Goal: Manage account settings: Manage account settings

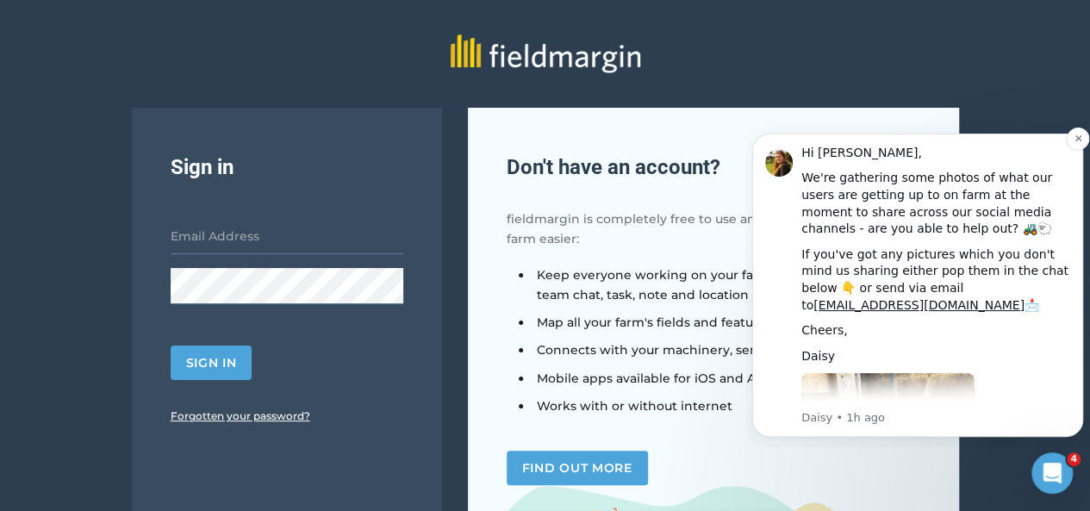
click at [931, 373] on img "Message content" at bounding box center [887, 488] width 173 height 231
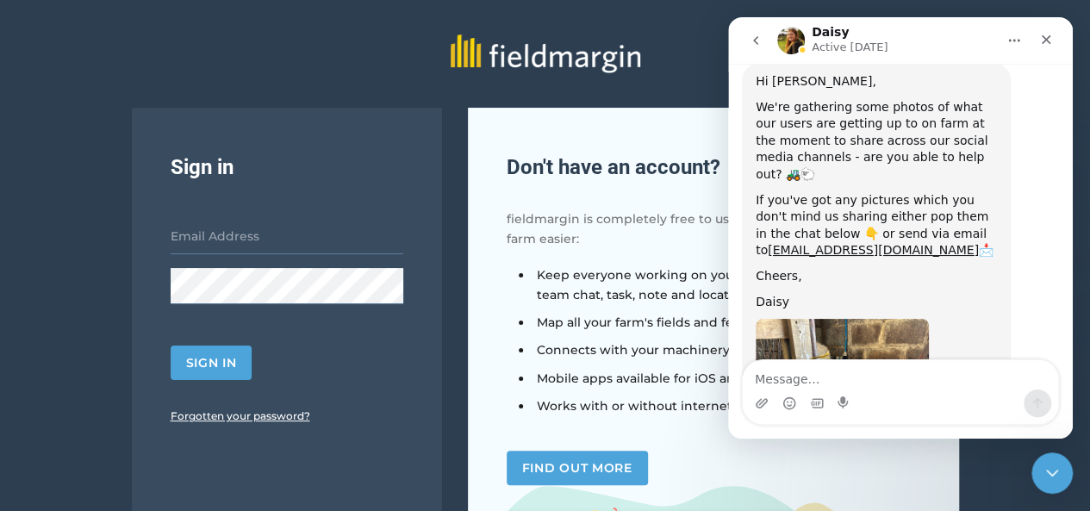
scroll to position [37, 0]
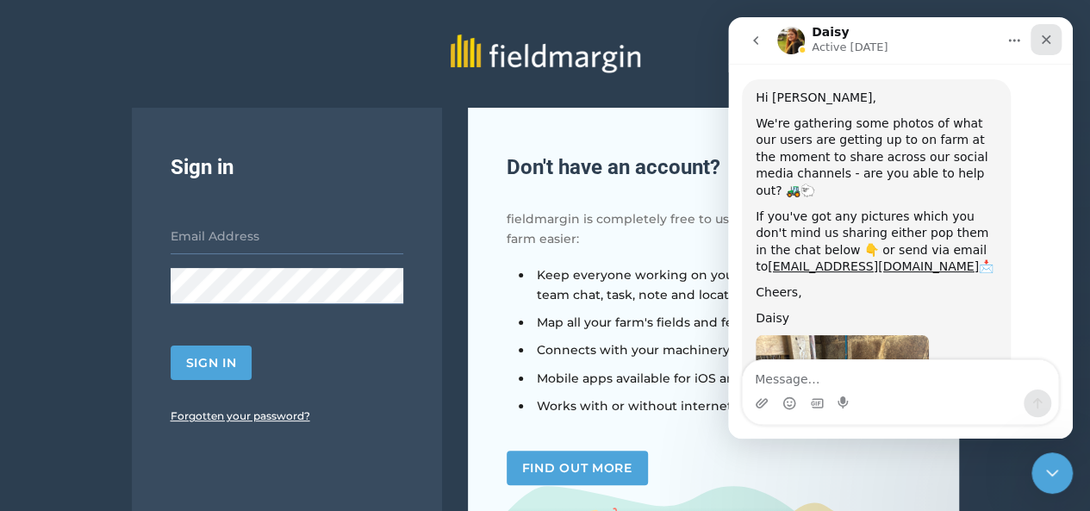
click at [1048, 42] on icon "Close" at bounding box center [1045, 39] width 9 height 9
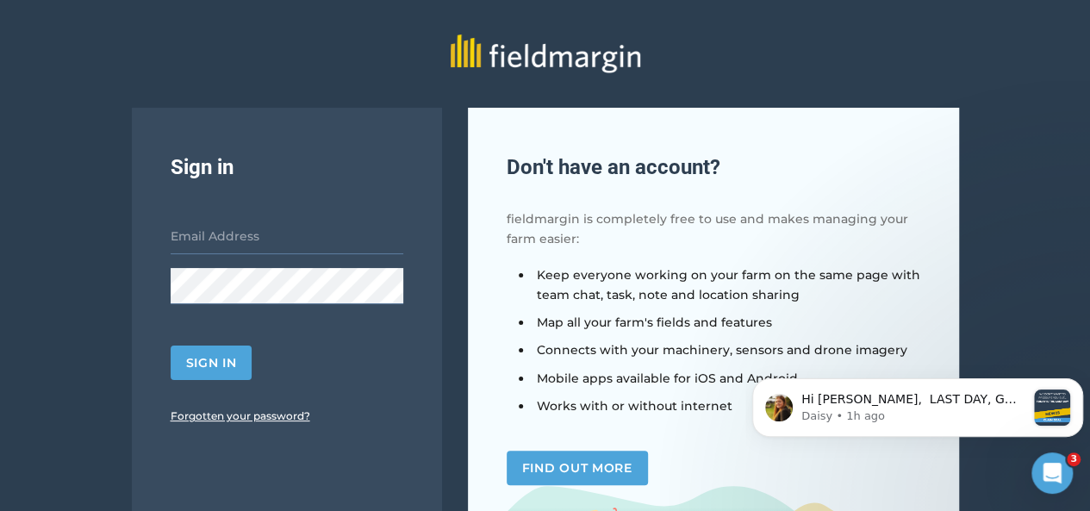
scroll to position [0, 0]
click at [252, 232] on input "email" at bounding box center [287, 236] width 233 height 36
type input "[EMAIL_ADDRESS][DOMAIN_NAME]"
click at [214, 350] on button "Sign in" at bounding box center [212, 362] width 82 height 34
drag, startPoint x: 1012, startPoint y: 402, endPoint x: 1071, endPoint y: 448, distance: 74.3
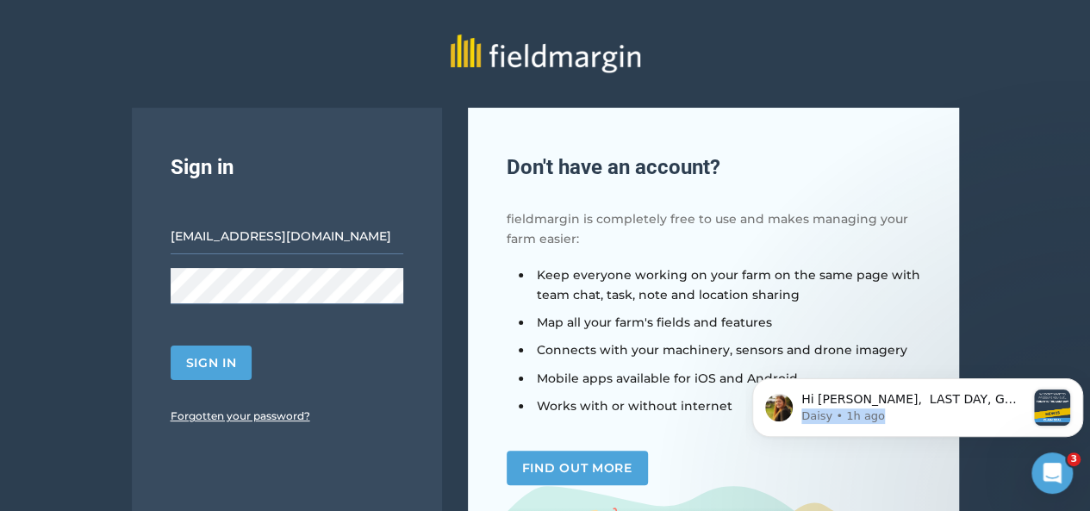
click at [1071, 448] on body "Hi Brendan, LAST DAY, GO PRO for less 🎉 Sign up via our website in your first 1…" at bounding box center [917, 404] width 331 height 107
click at [1046, 410] on div "message notification from Daisy, 1h ago. Hi Brendan, LAST DAY, GO PRO for less …" at bounding box center [1052, 407] width 36 height 36
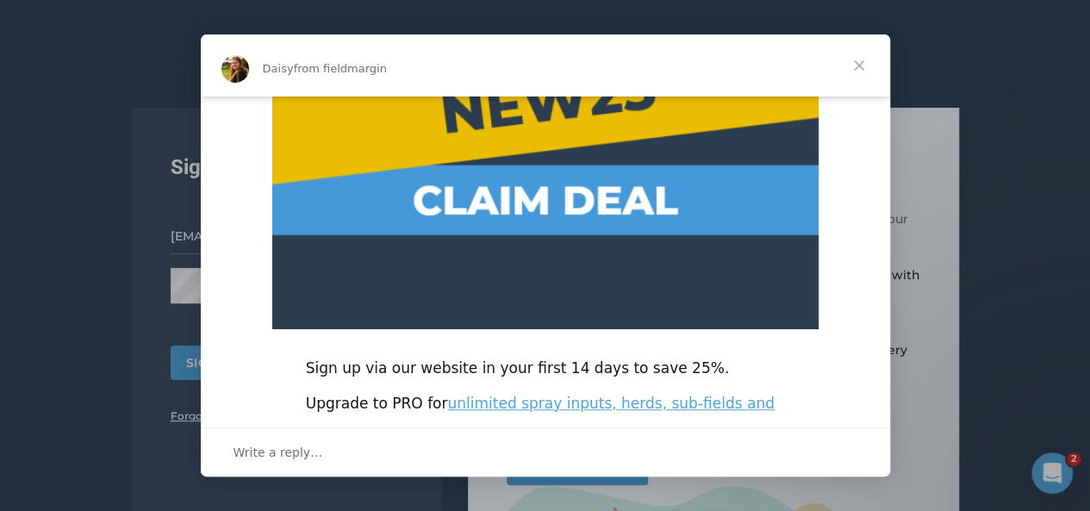
scroll to position [439, 0]
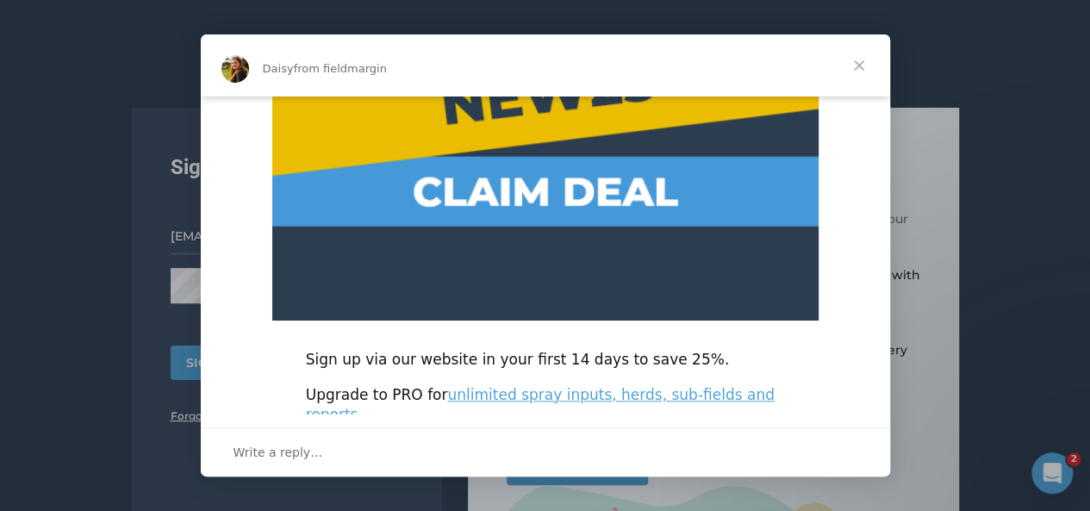
click at [526, 200] on img "Intercom messenger" at bounding box center [545, 6] width 546 height 627
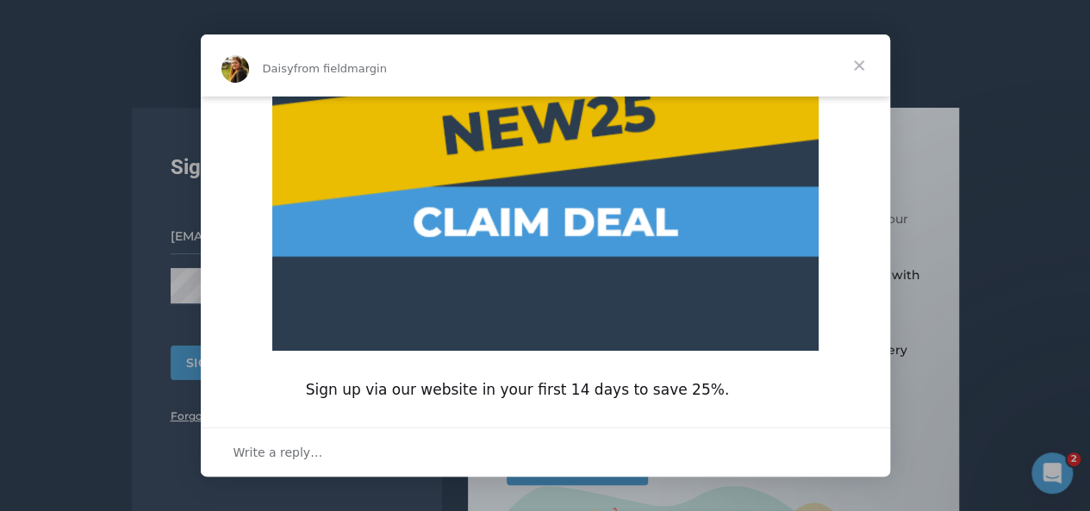
click at [584, 238] on img "Intercom messenger" at bounding box center [545, 36] width 546 height 627
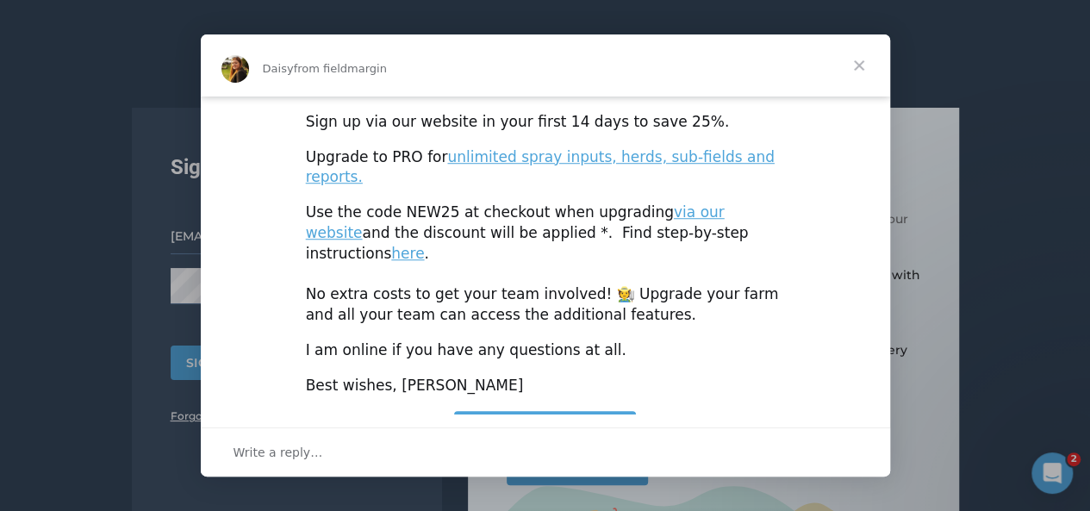
scroll to position [670, 0]
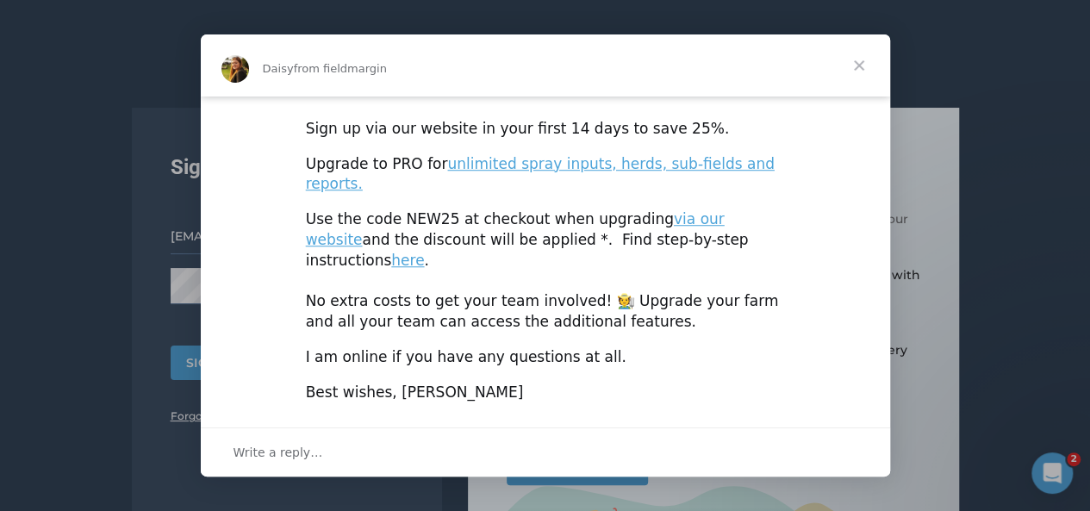
click at [536, 426] on span "Claim today!" at bounding box center [545, 434] width 114 height 17
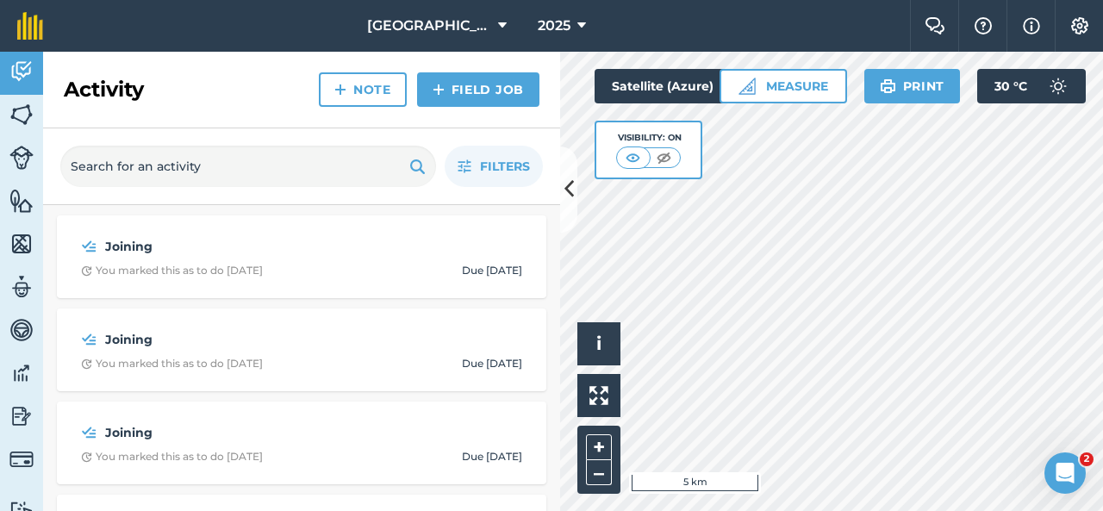
drag, startPoint x: 181, startPoint y: 50, endPoint x: 475, endPoint y: 37, distance: 294.0
click at [475, 37] on nav "[GEOGRAPHIC_DATA] 2025" at bounding box center [484, 26] width 849 height 52
click at [574, 191] on button at bounding box center [568, 189] width 17 height 86
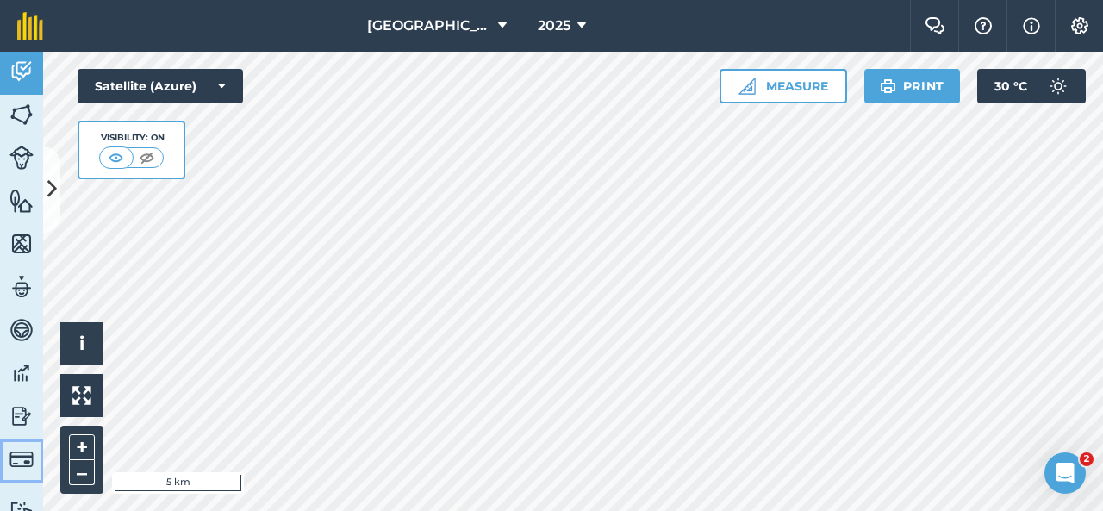
click at [22, 464] on img at bounding box center [21, 459] width 24 height 24
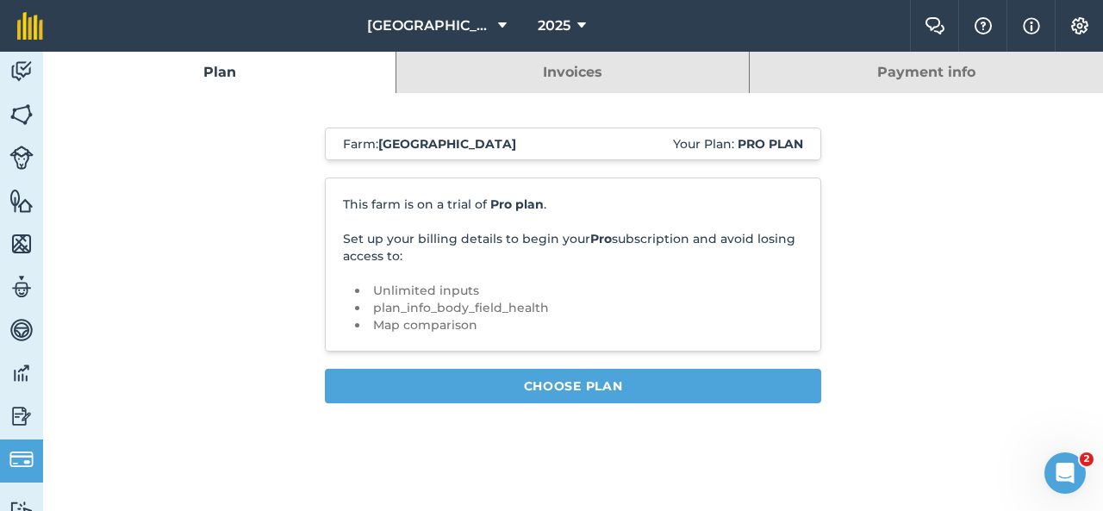
click at [825, 67] on link "Payment info" at bounding box center [925, 72] width 353 height 41
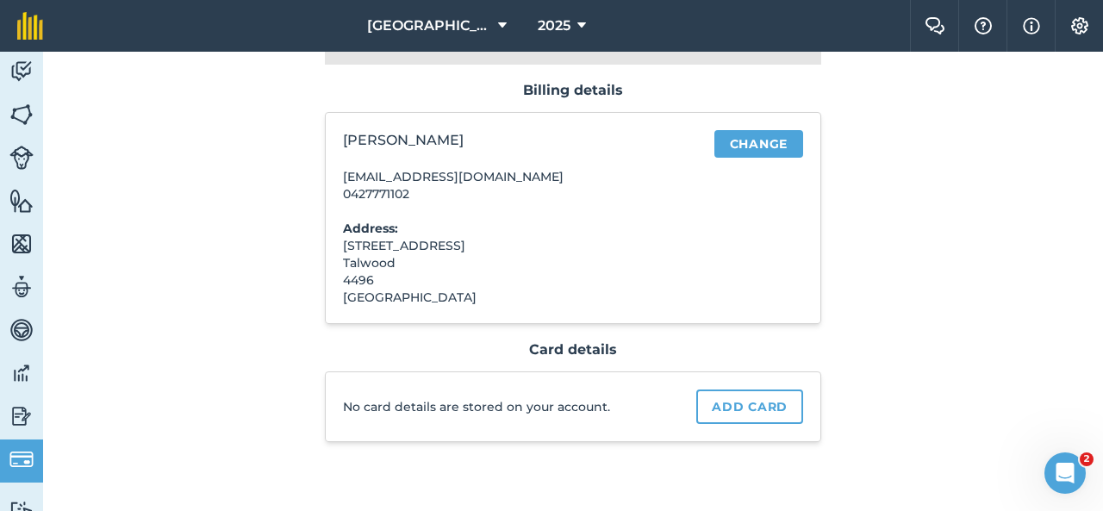
scroll to position [152, 0]
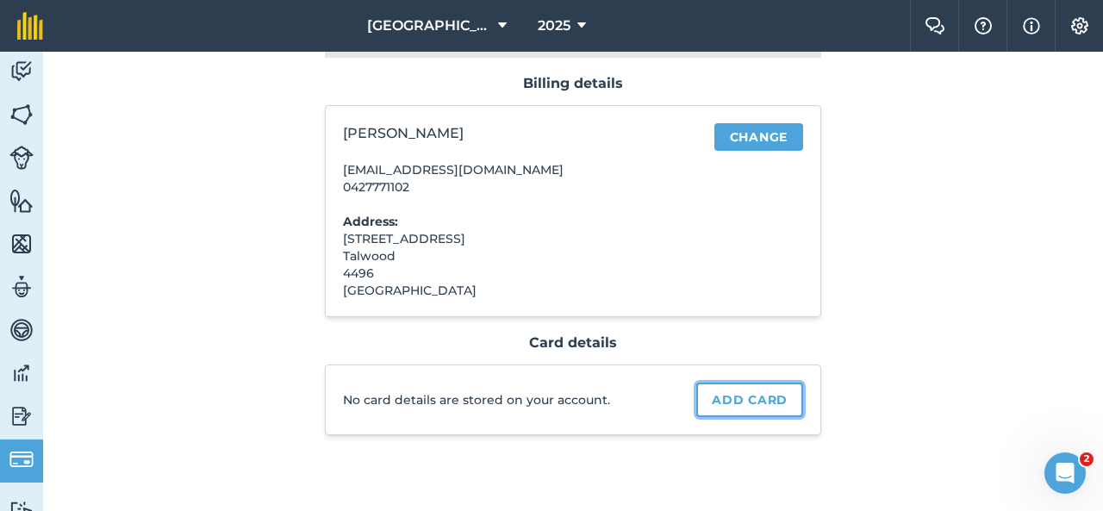
click at [763, 399] on link "Add card" at bounding box center [749, 399] width 107 height 34
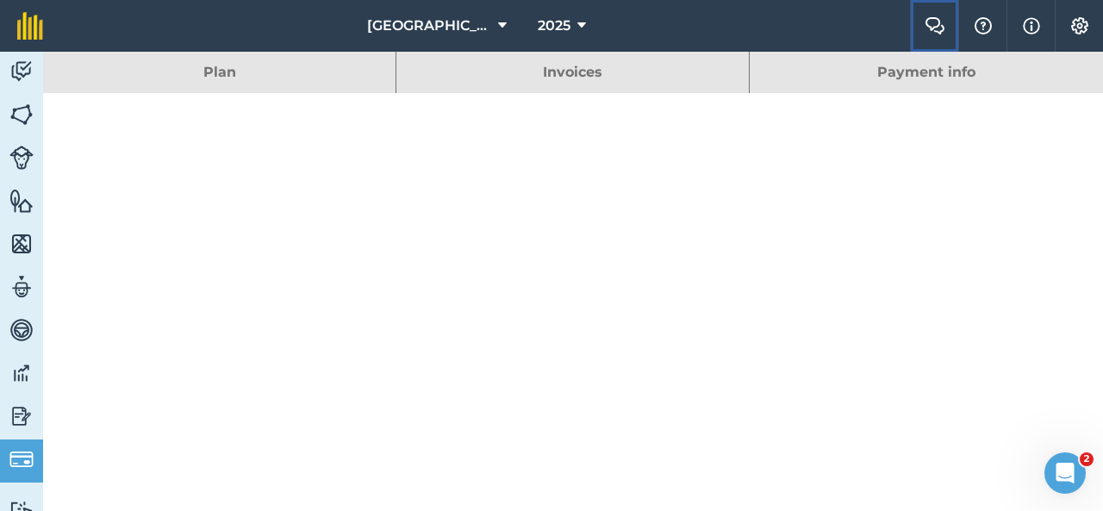
click at [929, 20] on img at bounding box center [934, 25] width 21 height 17
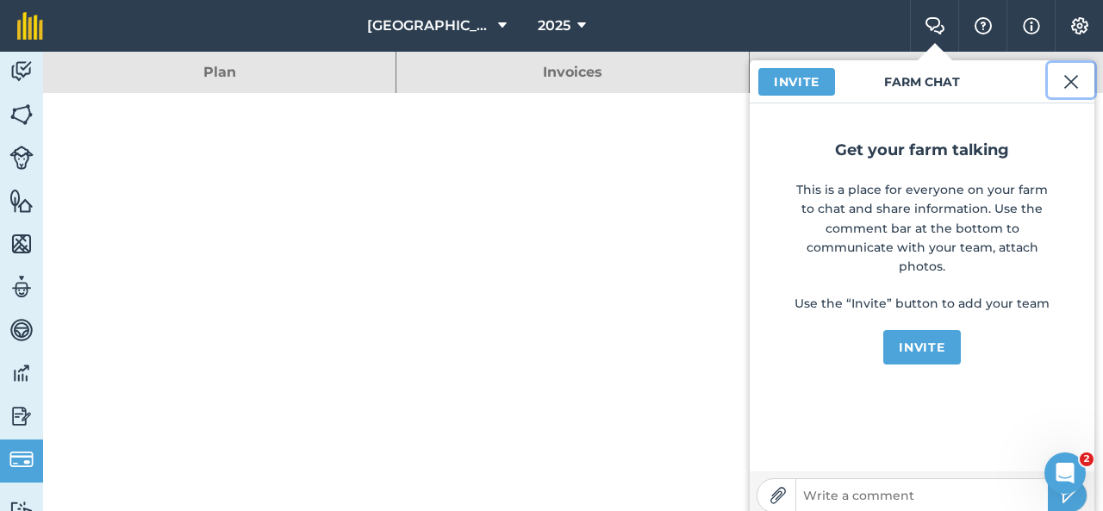
click at [1070, 80] on img at bounding box center [1071, 81] width 16 height 21
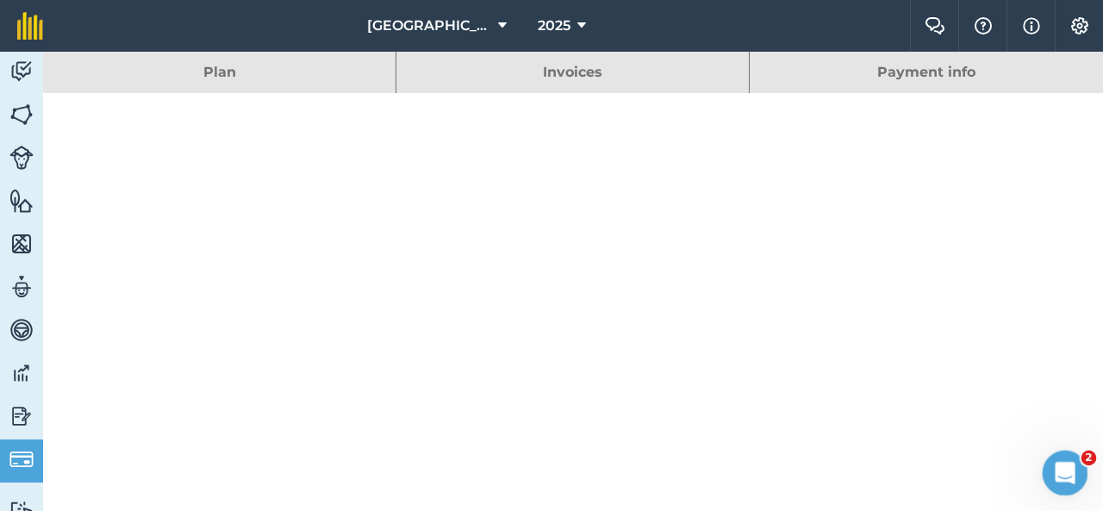
click at [1071, 470] on icon "Open Intercom Messenger" at bounding box center [1062, 471] width 28 height 28
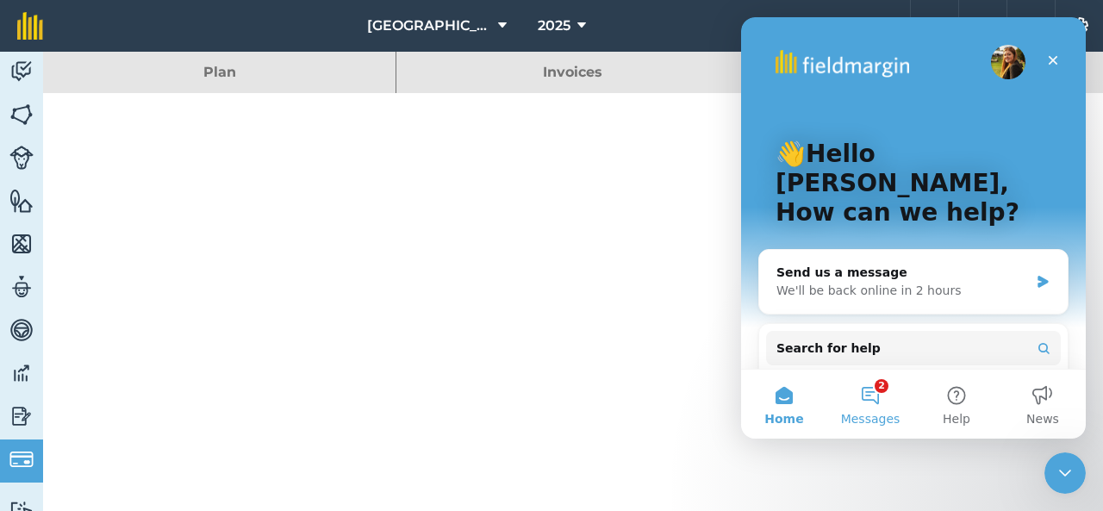
click at [870, 388] on button "2 Messages" at bounding box center [870, 404] width 86 height 69
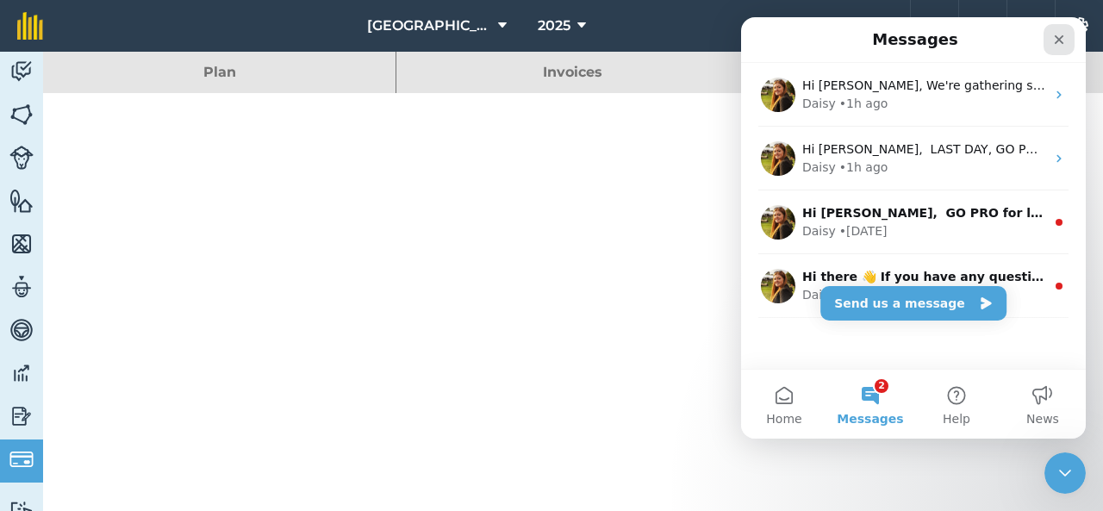
click at [1059, 40] on icon "Close" at bounding box center [1058, 39] width 9 height 9
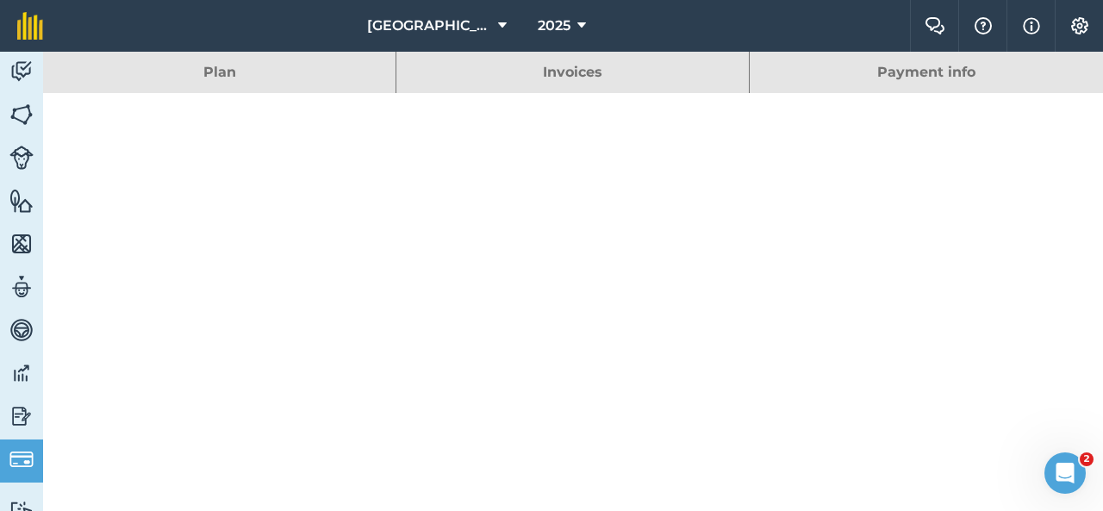
click at [566, 66] on link "Invoices" at bounding box center [572, 72] width 352 height 41
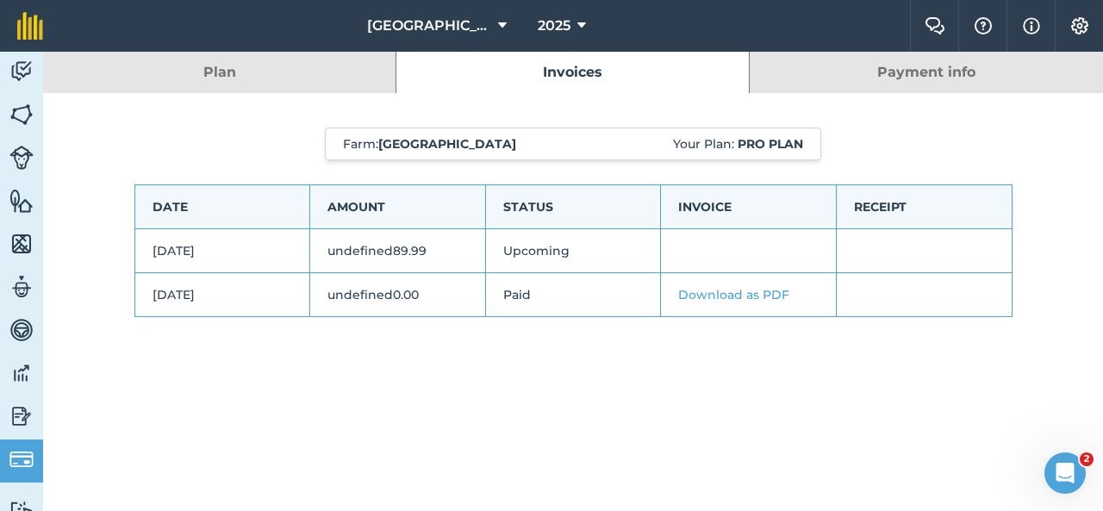
click at [905, 72] on link "Payment info" at bounding box center [925, 72] width 353 height 41
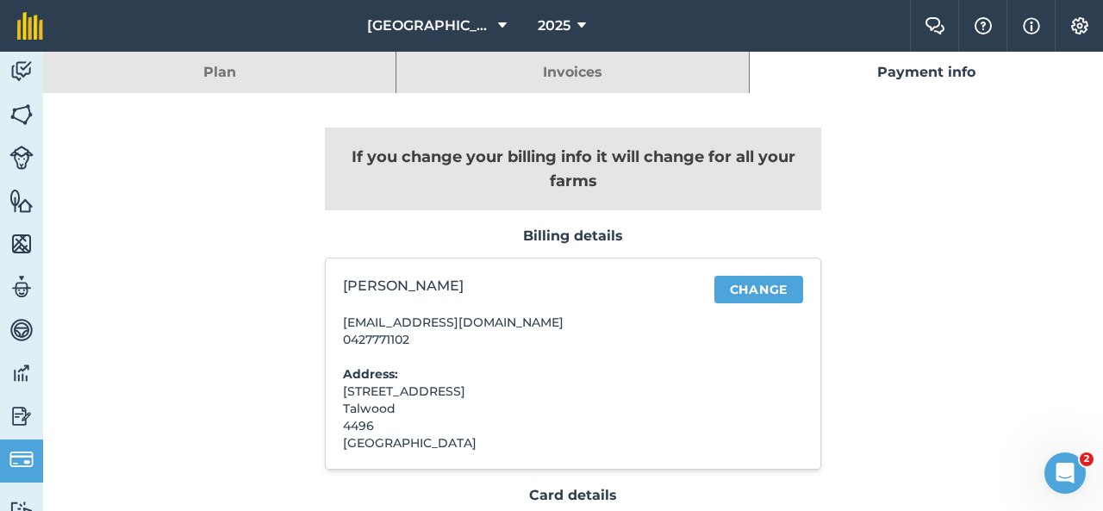
click at [538, 72] on link "Invoices" at bounding box center [572, 72] width 352 height 41
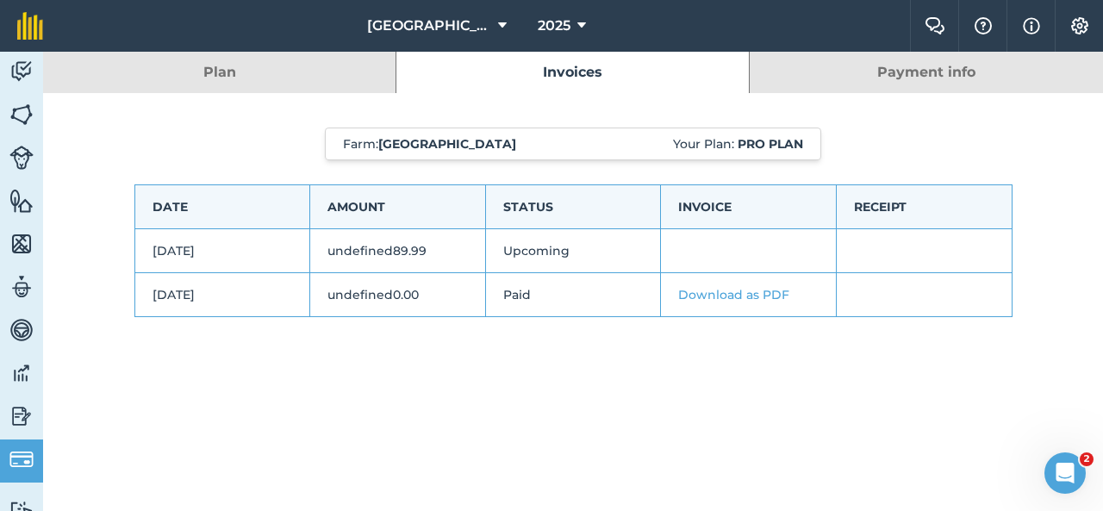
click at [718, 294] on link "Download as PDF" at bounding box center [733, 295] width 111 height 16
click at [889, 71] on link "Payment info" at bounding box center [925, 72] width 353 height 41
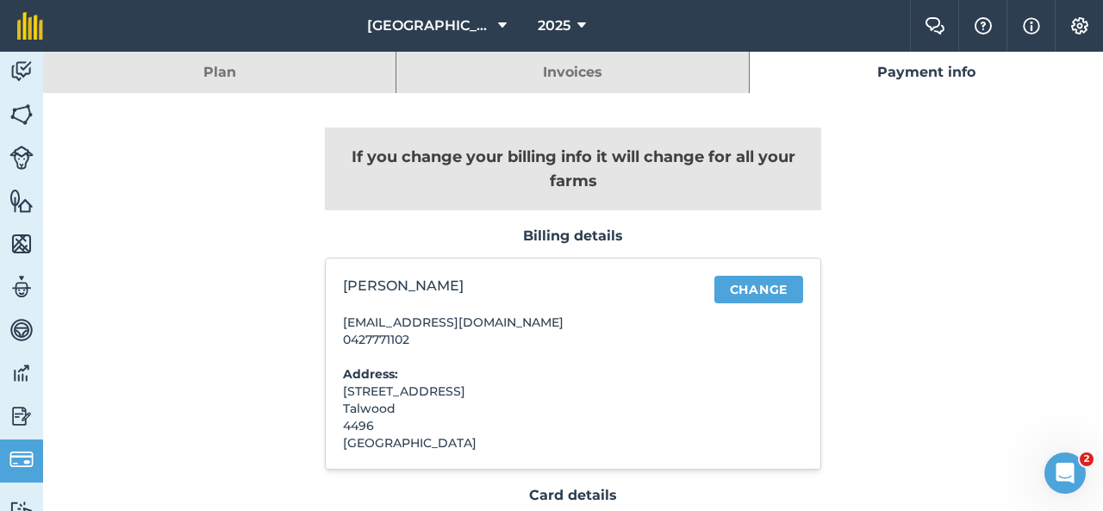
click at [902, 297] on div "If you change your billing info it will change for all your farms Billing detai…" at bounding box center [573, 366] width 929 height 546
drag, startPoint x: 105, startPoint y: 457, endPoint x: 109, endPoint y: 379, distance: 78.5
click at [109, 379] on div "If you change your billing info it will change for all your farms Billing detai…" at bounding box center [573, 366] width 929 height 546
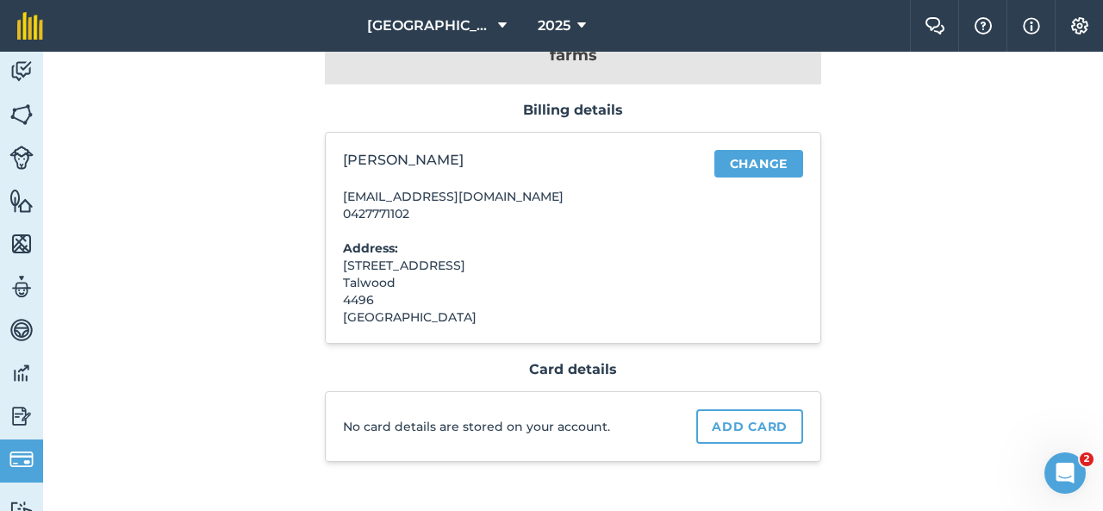
scroll to position [152, 0]
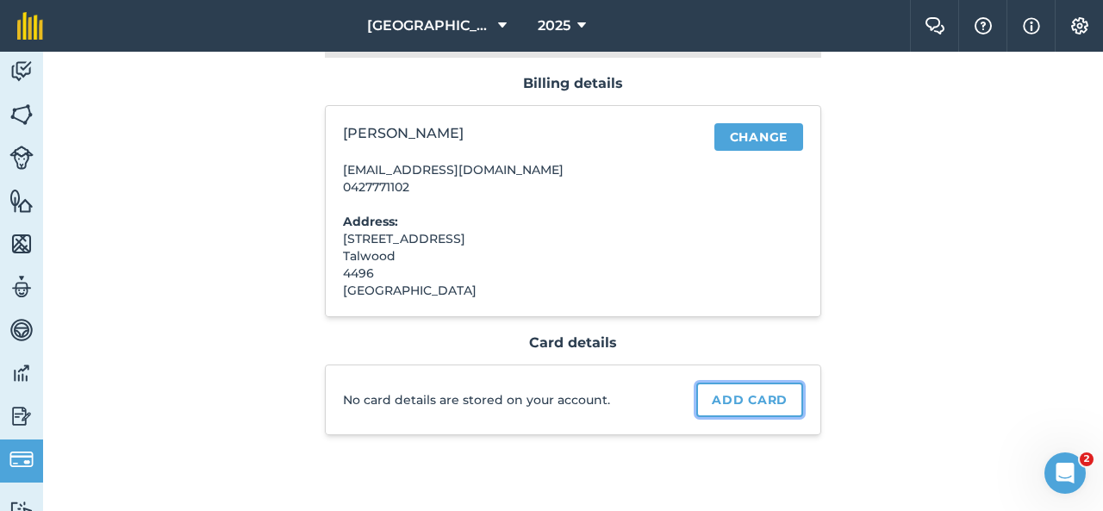
click at [772, 399] on link "Add card" at bounding box center [749, 399] width 107 height 34
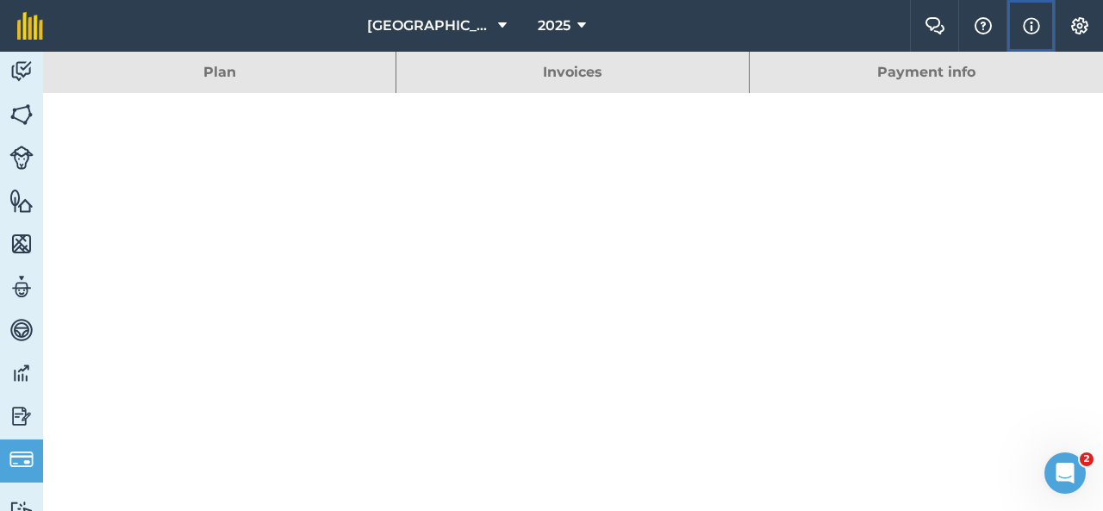
click at [1031, 28] on img at bounding box center [1030, 26] width 17 height 21
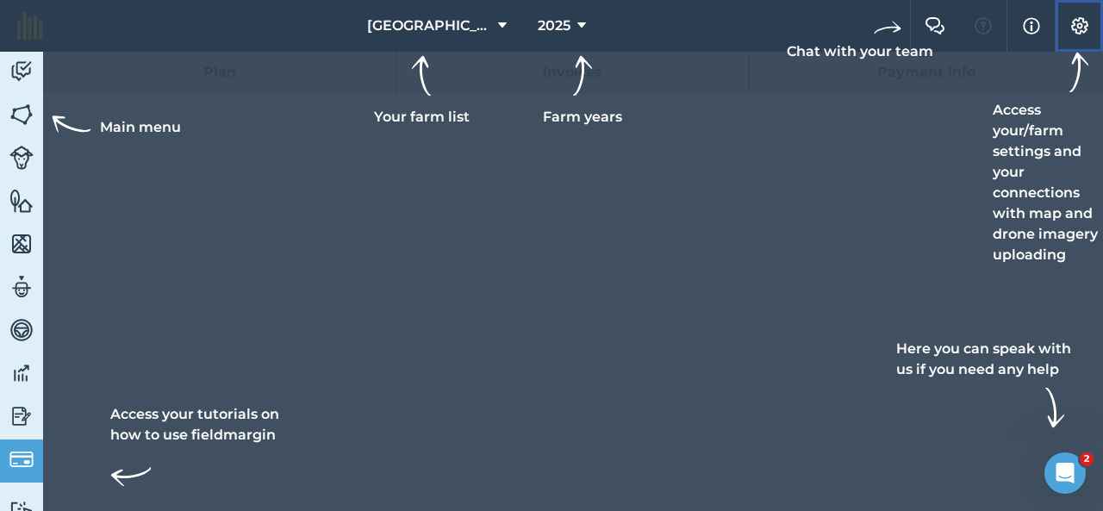
click at [1085, 22] on img at bounding box center [1079, 25] width 21 height 17
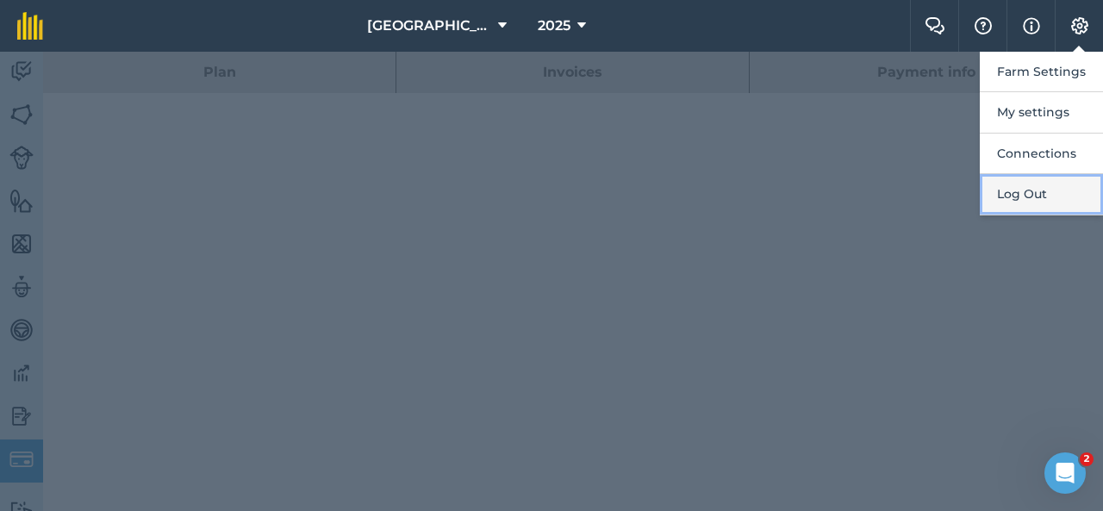
click at [1041, 189] on button "Log Out" at bounding box center [1040, 194] width 123 height 40
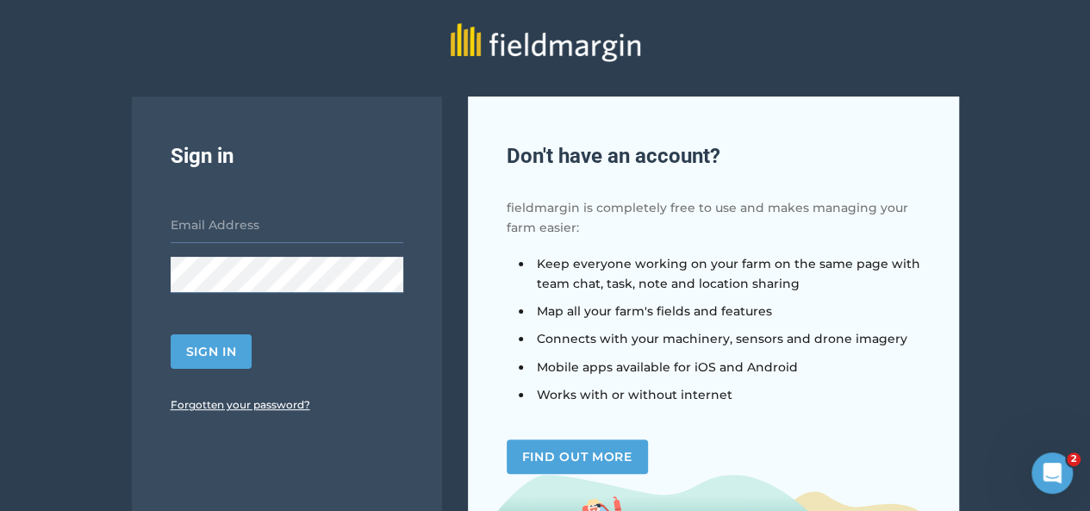
scroll to position [10, 0]
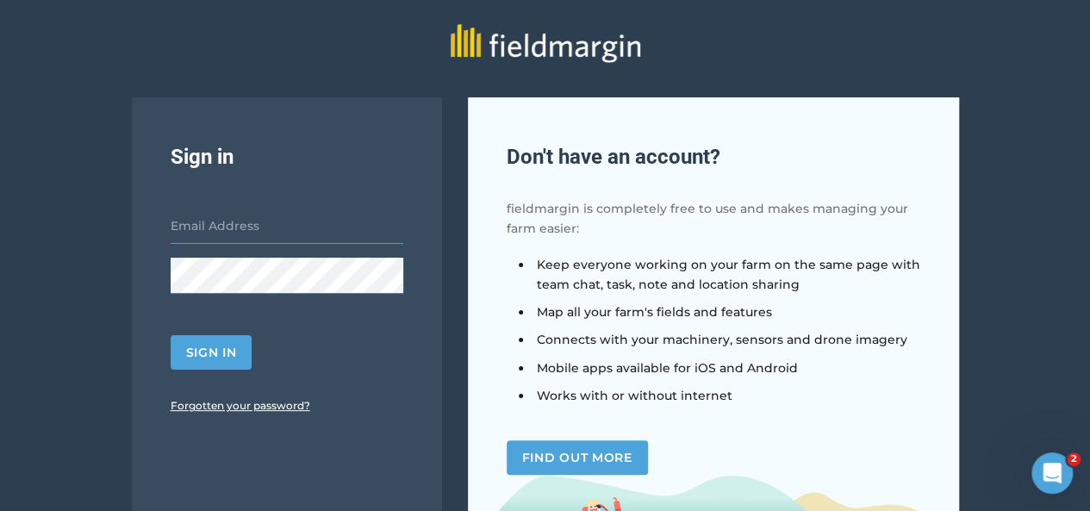
click at [200, 225] on input "email" at bounding box center [287, 226] width 233 height 36
type input "[EMAIL_ADDRESS][DOMAIN_NAME]"
click at [186, 357] on button "Sign in" at bounding box center [212, 352] width 82 height 34
drag, startPoint x: 186, startPoint y: 357, endPoint x: 911, endPoint y: 526, distance: 744.7
click at [911, 510] on html "Sign in tjaeoliver@gmail.com Sign in Forgotten your password? Don ' t have an a…" at bounding box center [545, 325] width 1090 height 670
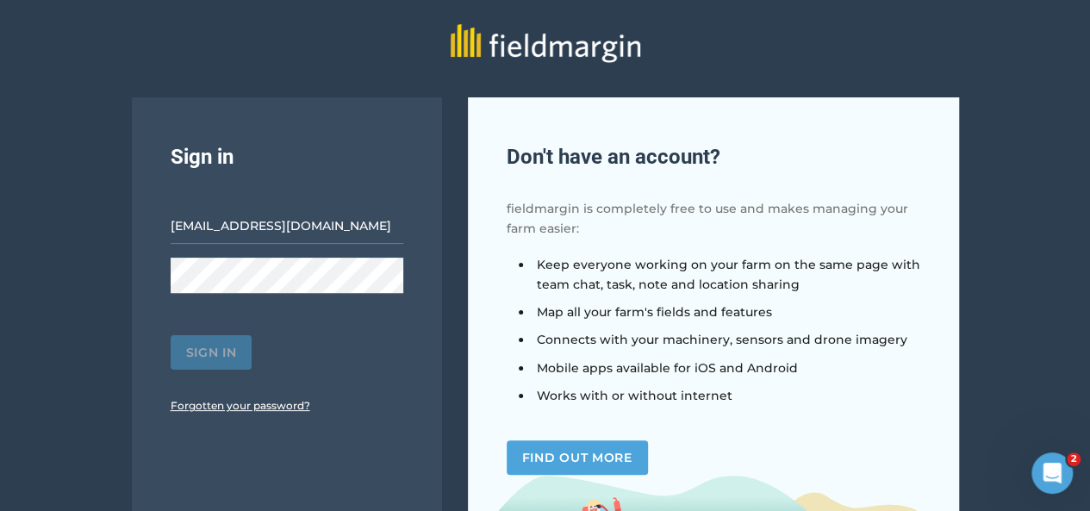
click at [1025, 289] on div "Sign in tjaeoliver@gmail.com Sign in Forgotten your password? Don ' t have an a…" at bounding box center [545, 335] width 1090 height 476
click at [199, 349] on button "Sign in" at bounding box center [212, 352] width 82 height 34
click at [213, 335] on button "Sign in" at bounding box center [212, 352] width 82 height 34
click at [81, 109] on div "Sign in tjaeoliver@gmail.com Sign in Forgotten your password? Don ' t have an a…" at bounding box center [545, 335] width 1090 height 476
click at [200, 361] on button "Sign in" at bounding box center [212, 352] width 82 height 34
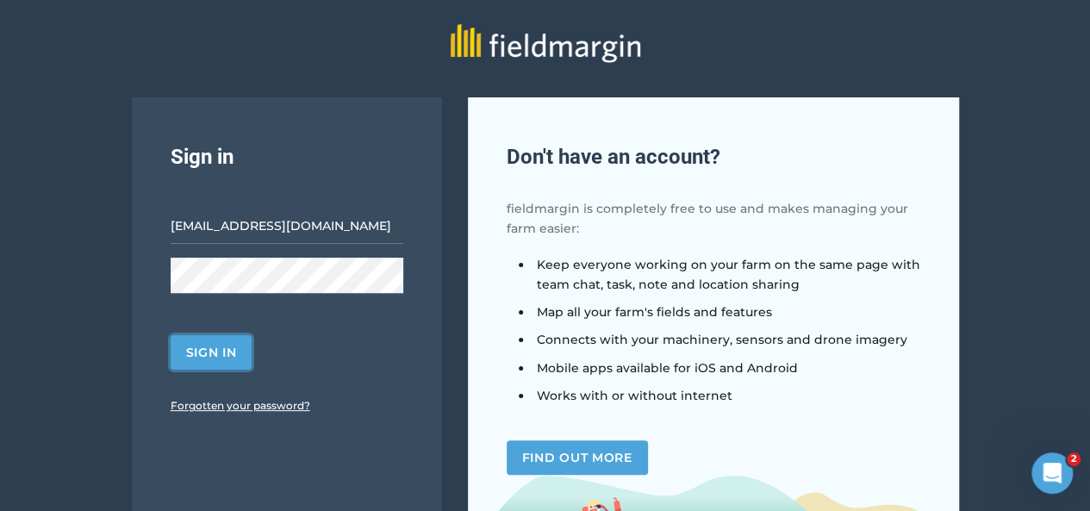
click at [193, 357] on button "Sign in" at bounding box center [212, 352] width 82 height 34
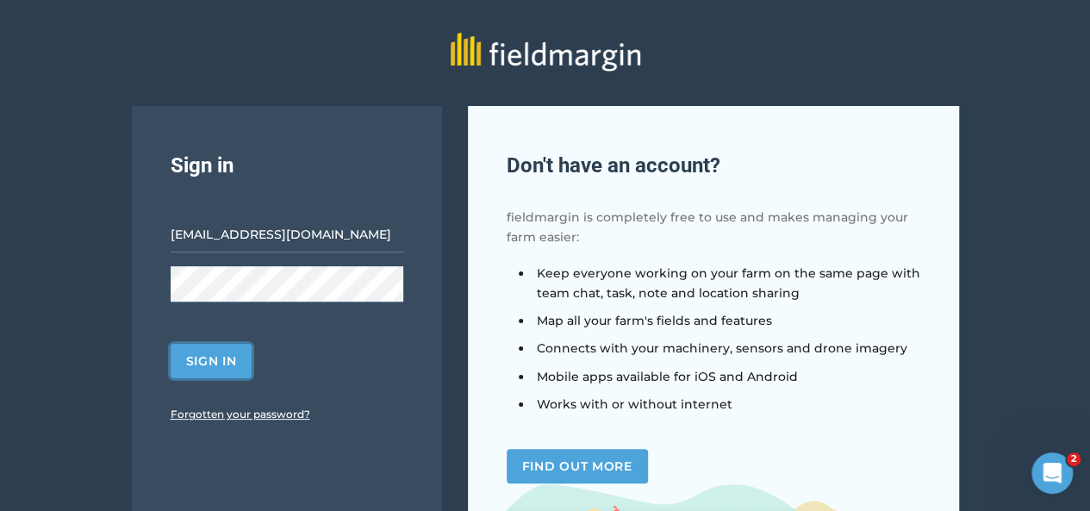
scroll to position [0, 0]
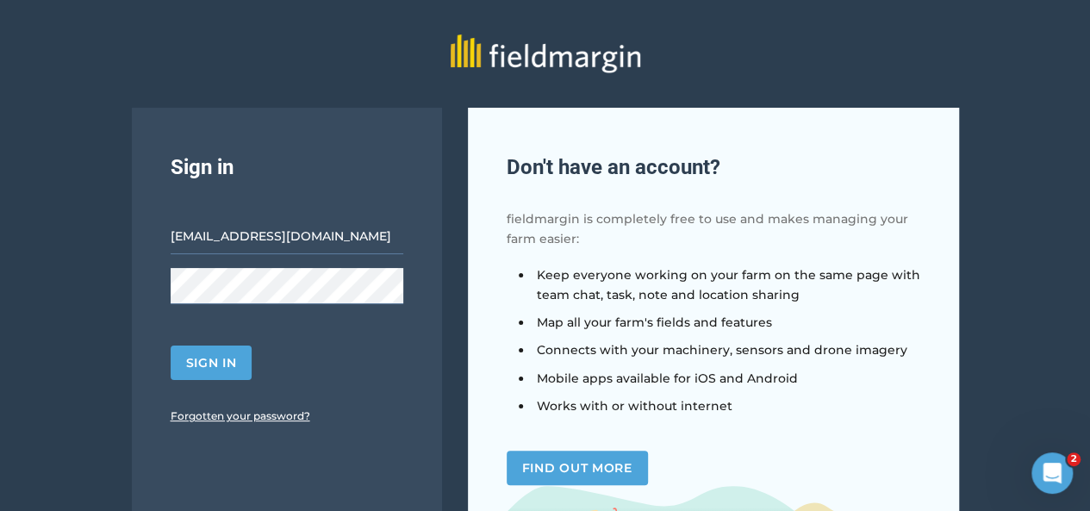
click at [222, 383] on div "Sign in tjaeoliver@gmail.com Sign in Forgotten your password?" at bounding box center [287, 346] width 310 height 476
click at [221, 368] on button "Sign in" at bounding box center [212, 362] width 82 height 34
click at [67, 261] on div "Sign in tjaeoliver@gmail.com Sign in Forgotten your password? Don ' t have an a…" at bounding box center [545, 346] width 1090 height 476
click at [256, 239] on input "email" at bounding box center [287, 236] width 233 height 36
type input "[EMAIL_ADDRESS][DOMAIN_NAME]"
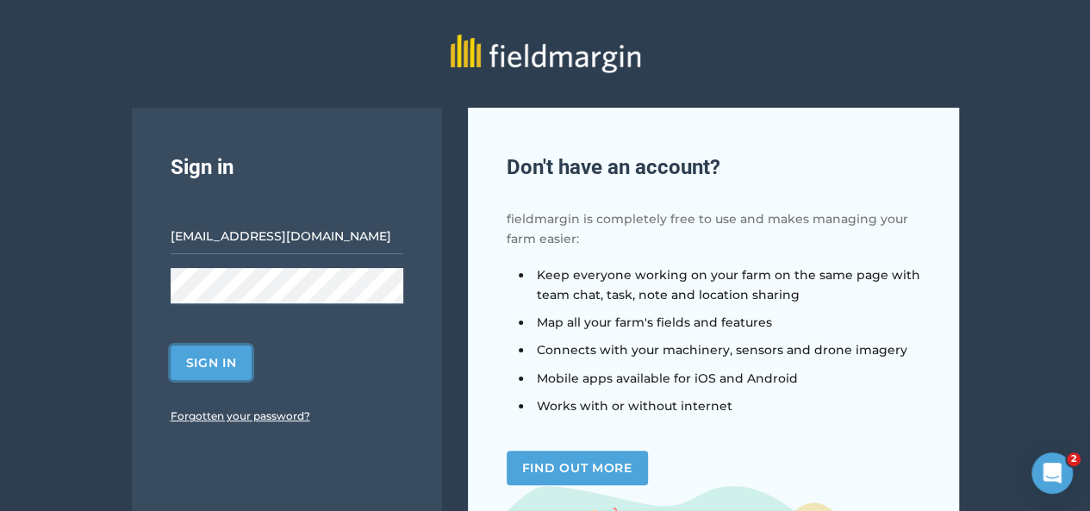
click at [219, 371] on button "Sign in" at bounding box center [212, 362] width 82 height 34
click at [45, 127] on div "Sign in tjaeoliver@gmail.com Sign in Forgotten your password? Don ' t have an a…" at bounding box center [545, 346] width 1090 height 476
click at [219, 243] on input "email" at bounding box center [287, 236] width 233 height 36
type input "[EMAIL_ADDRESS][DOMAIN_NAME]"
click at [197, 357] on button "Sign in" at bounding box center [212, 362] width 82 height 34
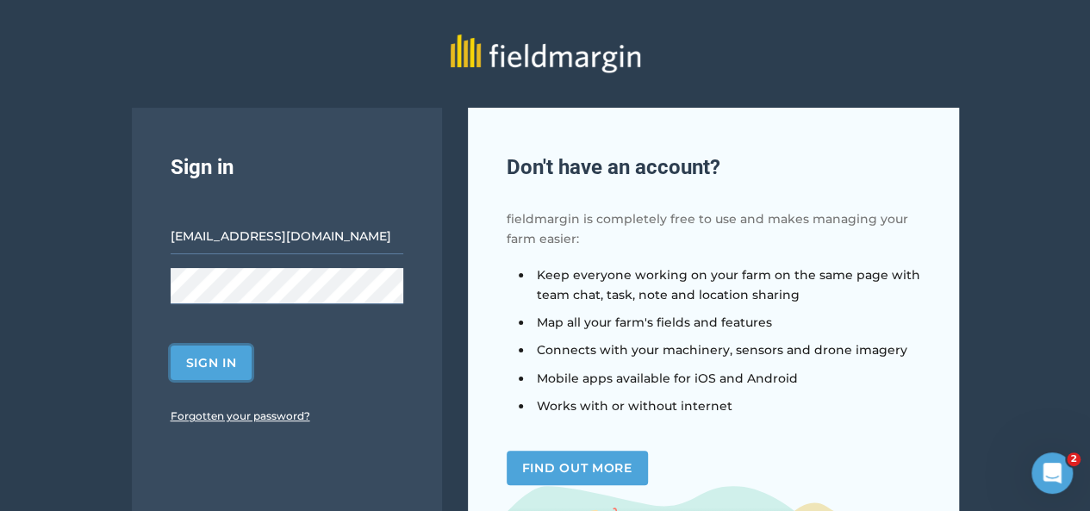
click at [222, 357] on button "Sign in" at bounding box center [212, 362] width 82 height 34
